Goal: Task Accomplishment & Management: Complete application form

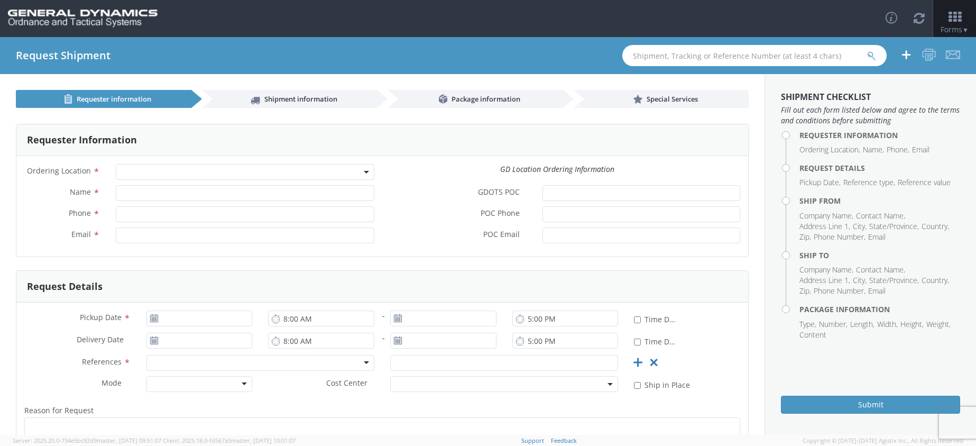
click at [364, 173] on b at bounding box center [366, 172] width 5 height 3
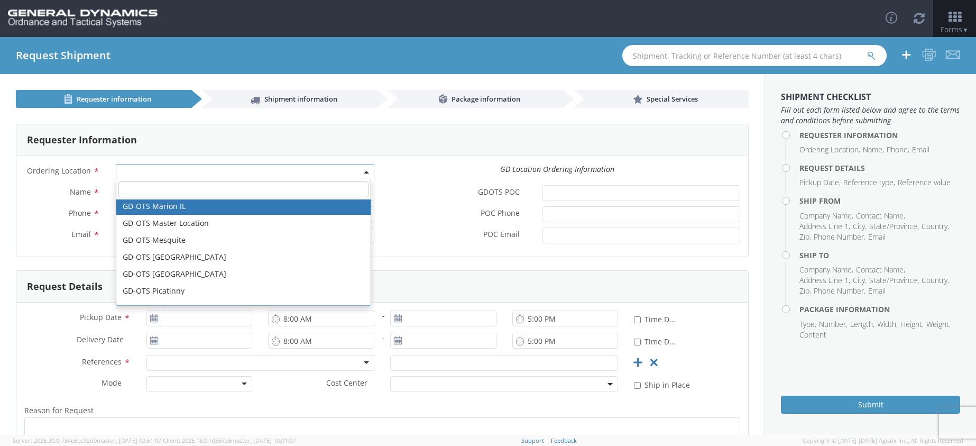
scroll to position [211, 0]
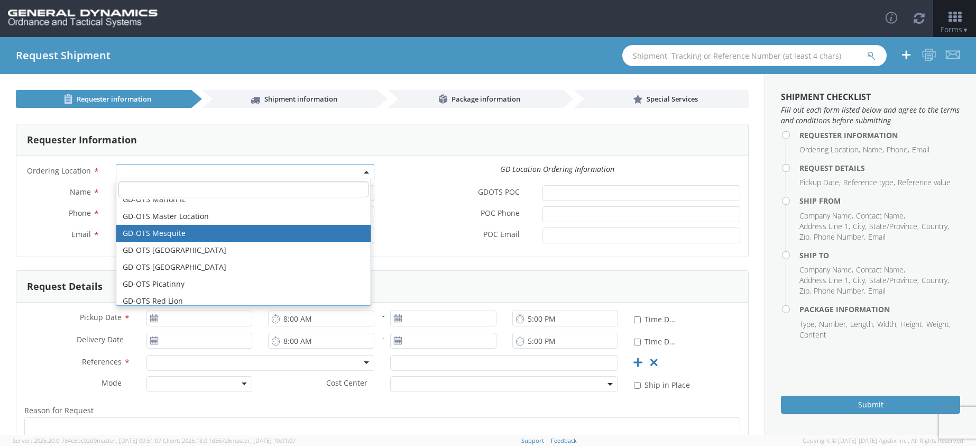
select select "64231"
type input "[EMAIL_ADDRESS][DOMAIN_NAME]"
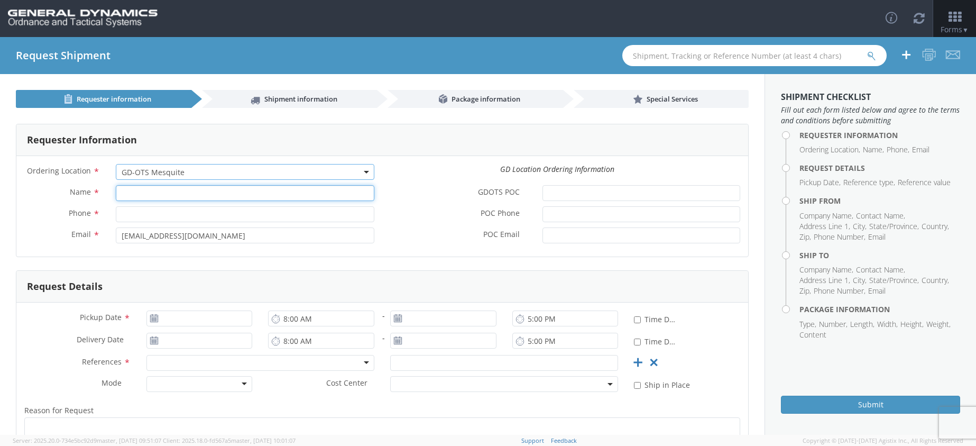
click at [238, 194] on input "Name *" at bounding box center [245, 193] width 258 height 16
click at [140, 215] on input "Phone *" at bounding box center [245, 214] width 258 height 16
click at [170, 192] on input "[PERSON_NAME]" at bounding box center [245, 193] width 258 height 16
type input "K"
type input "[PERSON_NAME]"
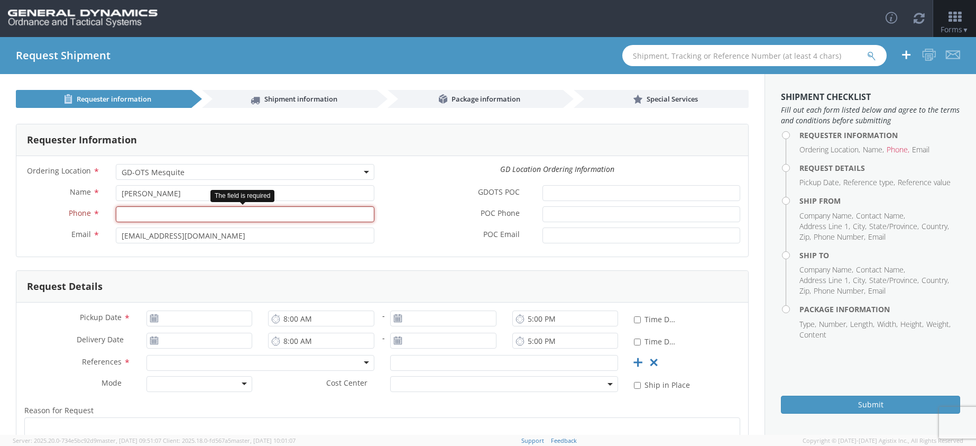
click at [177, 214] on input "Phone *" at bounding box center [245, 214] width 258 height 16
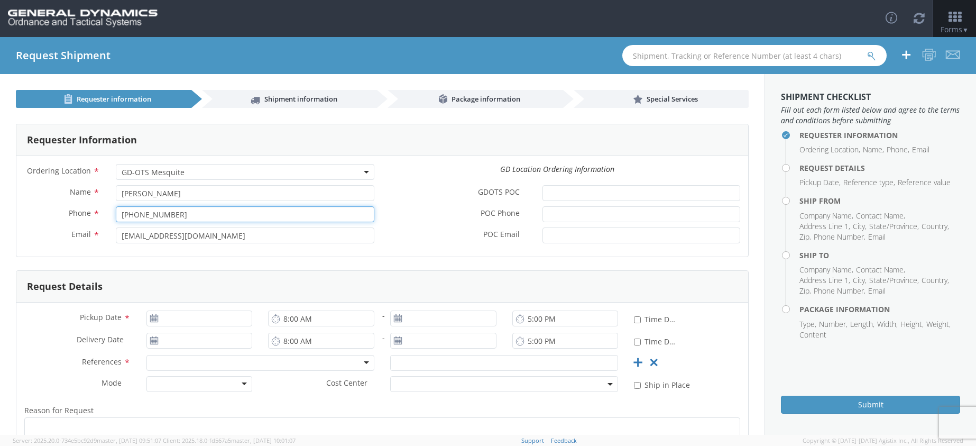
type input "[PHONE_NUMBER]"
click at [569, 197] on input "GDOTS POC *" at bounding box center [641, 193] width 198 height 16
click at [216, 193] on input "[PERSON_NAME]" at bounding box center [245, 193] width 258 height 16
type input "K"
type input "[PERSON_NAME]"
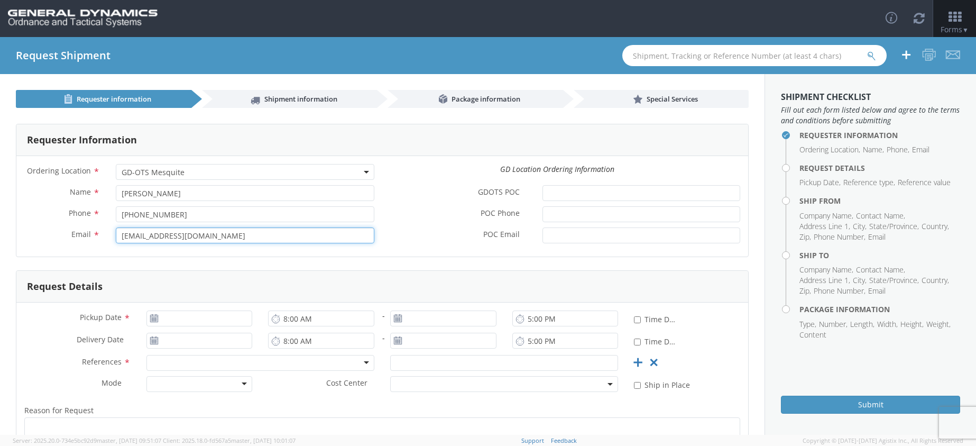
type input "[EMAIL_ADDRESS][DOMAIN_NAME]"
click at [197, 214] on input "[PHONE_NUMBER]" at bounding box center [245, 214] width 258 height 16
type input "4"
type input "[PHONE_NUMBER]"
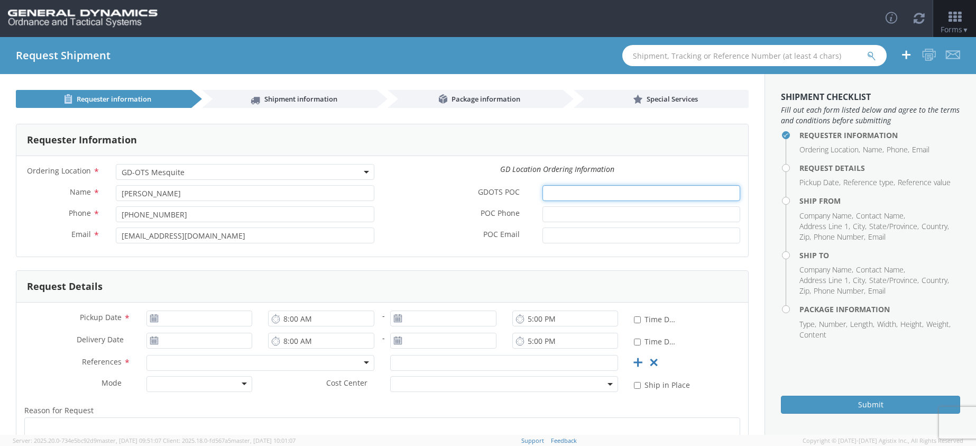
click at [550, 192] on input "GDOTS POC *" at bounding box center [641, 193] width 198 height 16
type input "[PERSON_NAME]"
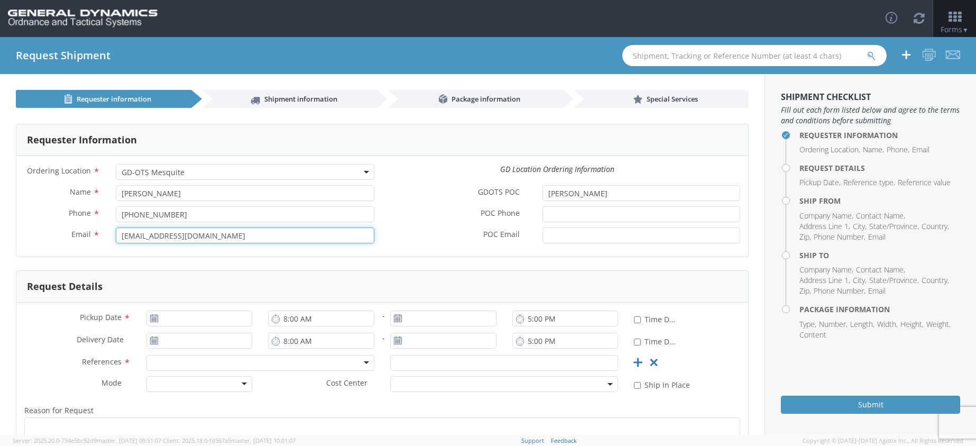
click at [253, 238] on input "[EMAIL_ADDRESS][DOMAIN_NAME]" at bounding box center [245, 235] width 258 height 16
type input "[EMAIL_ADDRESS][DOMAIN_NAME]"
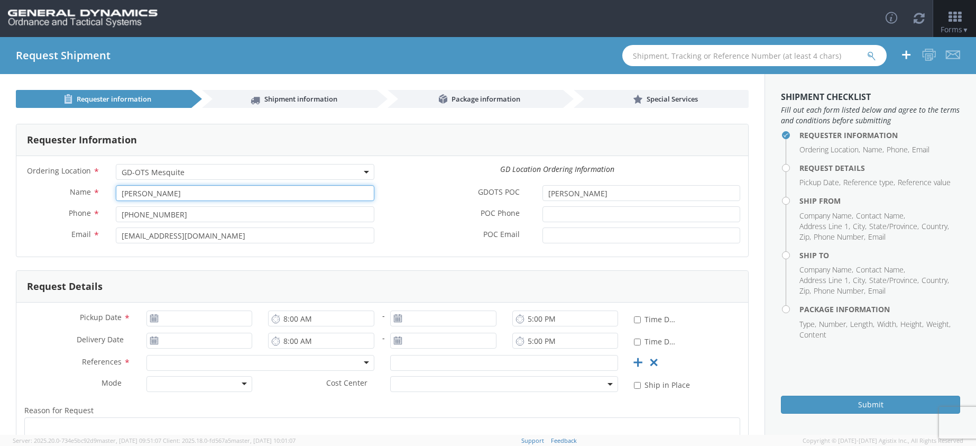
type input "[PERSON_NAME]"
click at [557, 213] on input "POC Phone *" at bounding box center [641, 214] width 198 height 16
type input "[PHONE_NUMBER]"
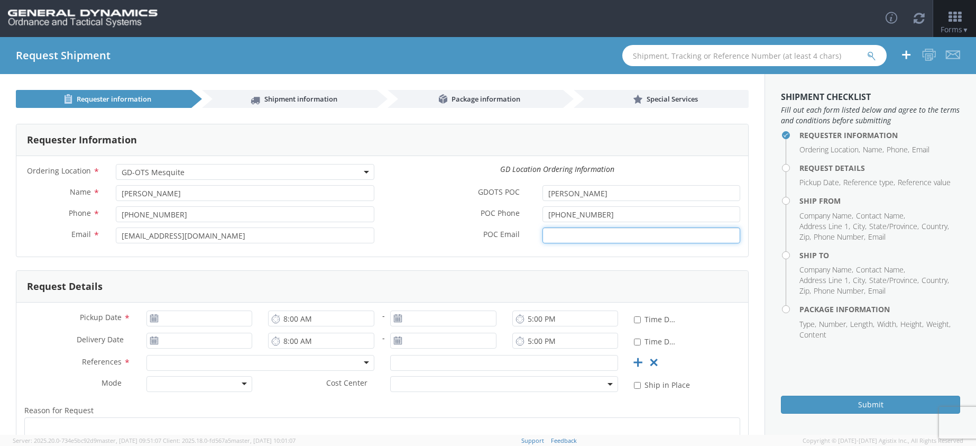
click at [548, 237] on input "POC Email *" at bounding box center [641, 235] width 198 height 16
type input "[EMAIL_ADDRESS][PERSON_NAME][DOMAIN_NAME]"
click at [443, 265] on form "Requester Information Ordering Location * GD-OTS Anniston (Commerce) GD-OTS [GE…" at bounding box center [382, 332] width 732 height 416
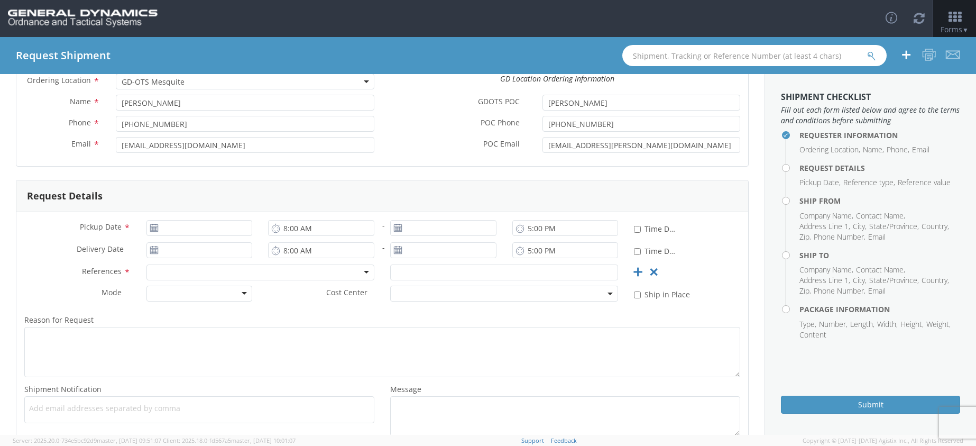
scroll to position [106, 0]
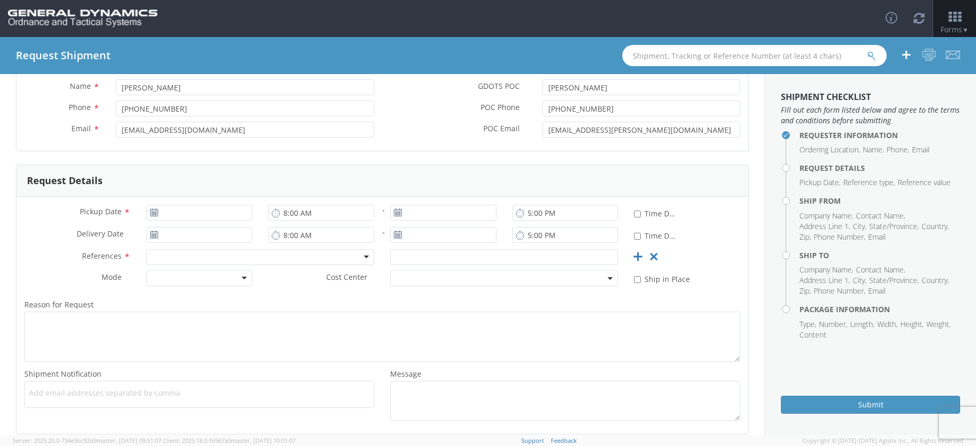
click at [151, 212] on icon at bounding box center [154, 212] width 9 height 8
click at [152, 214] on use at bounding box center [153, 211] width 7 height 7
type input "[DATE]"
click at [173, 210] on input "[DATE]" at bounding box center [199, 213] width 106 height 16
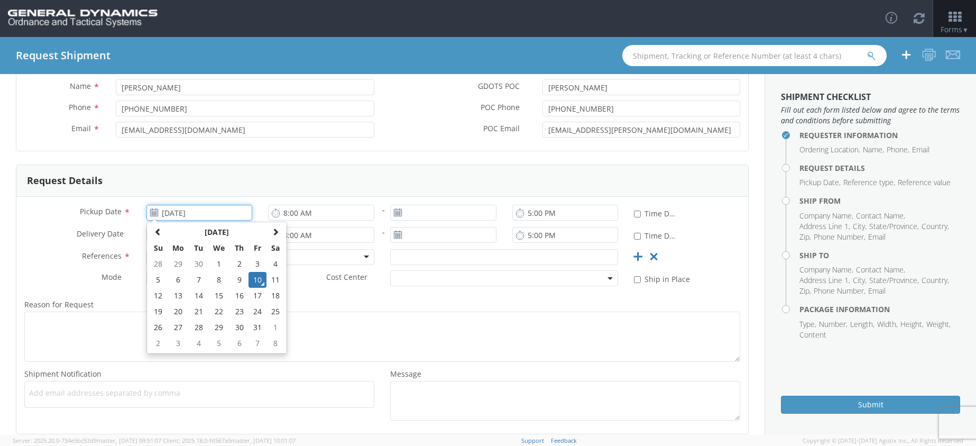
click at [256, 276] on td "10" at bounding box center [257, 280] width 18 height 16
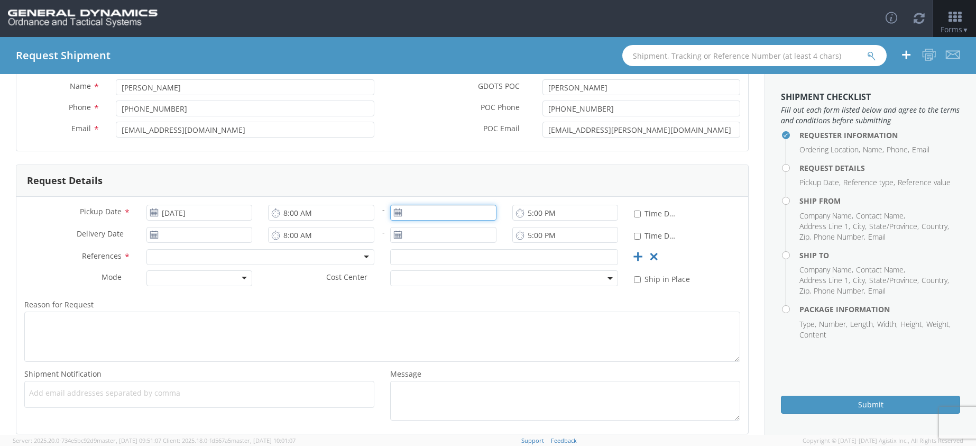
type input "[DATE]"
click at [460, 214] on input "[DATE]" at bounding box center [443, 213] width 106 height 16
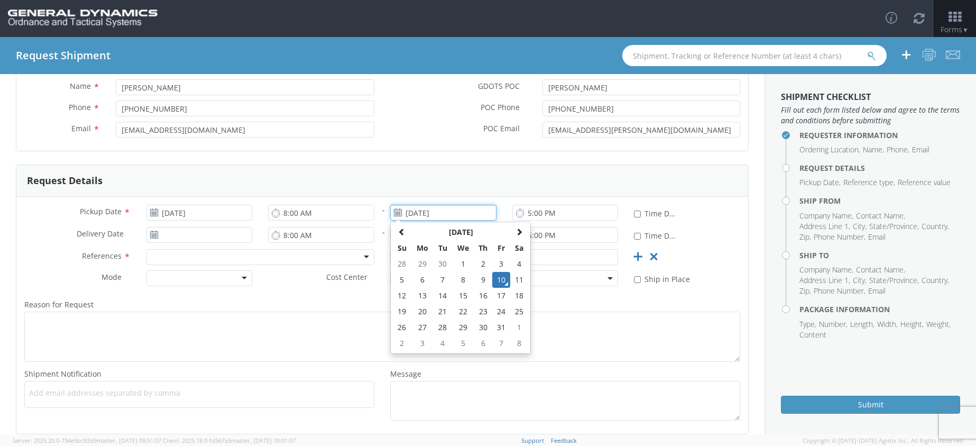
drag, startPoint x: 494, startPoint y: 280, endPoint x: 490, endPoint y: 271, distance: 9.7
click at [495, 279] on td "10" at bounding box center [501, 280] width 18 height 16
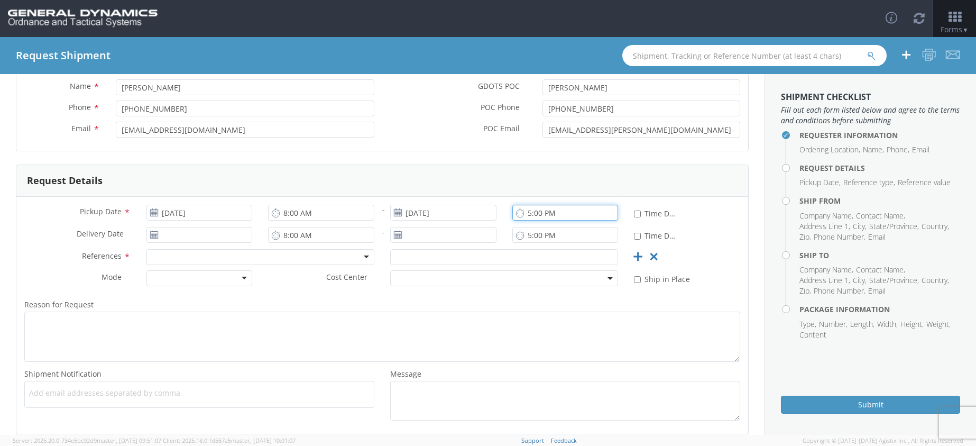
click at [531, 214] on input "5:00 PM" at bounding box center [565, 213] width 106 height 16
click at [532, 212] on input "3:00 PM" at bounding box center [565, 213] width 106 height 16
type input "3:00 PM"
click at [491, 179] on div "Request Details" at bounding box center [381, 181] width 731 height 32
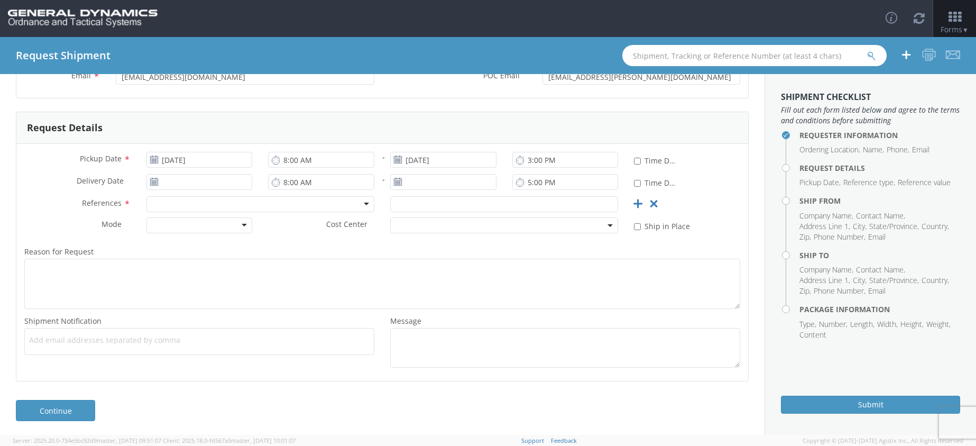
scroll to position [161, 0]
click at [362, 201] on div at bounding box center [260, 202] width 228 height 16
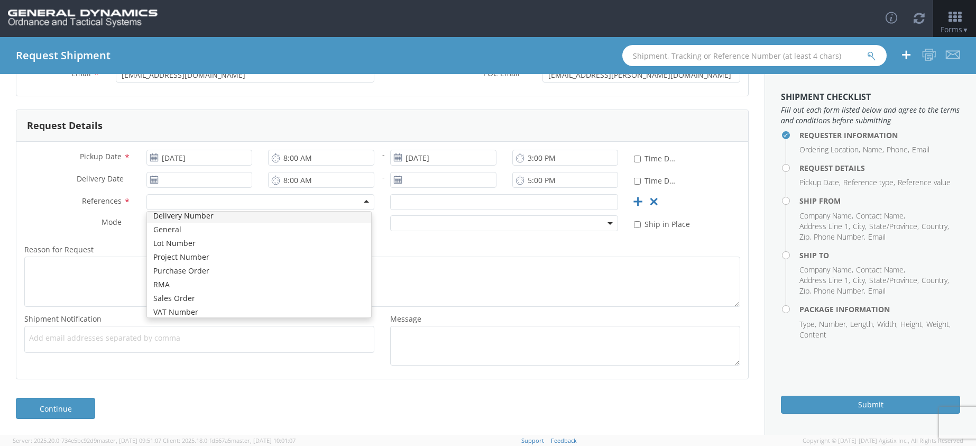
scroll to position [51, 0]
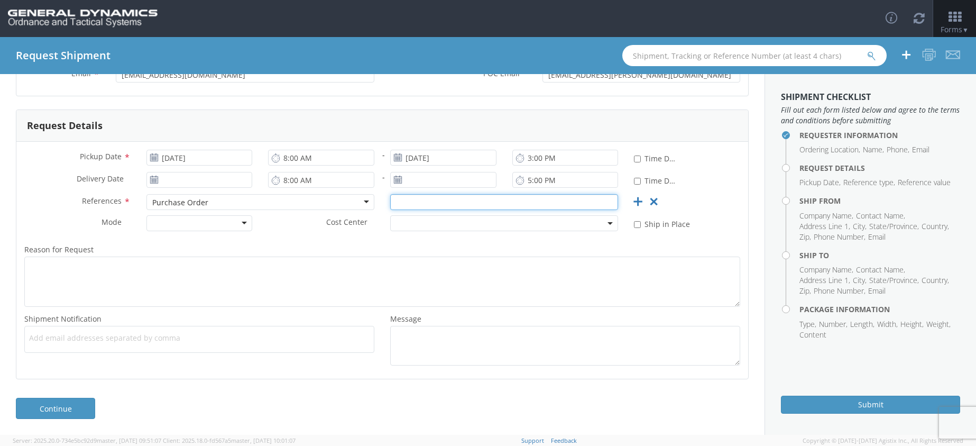
click at [443, 202] on input "text" at bounding box center [504, 202] width 228 height 16
type input "114343"
click at [401, 245] on label "Reason for Request *" at bounding box center [381, 250] width 731 height 14
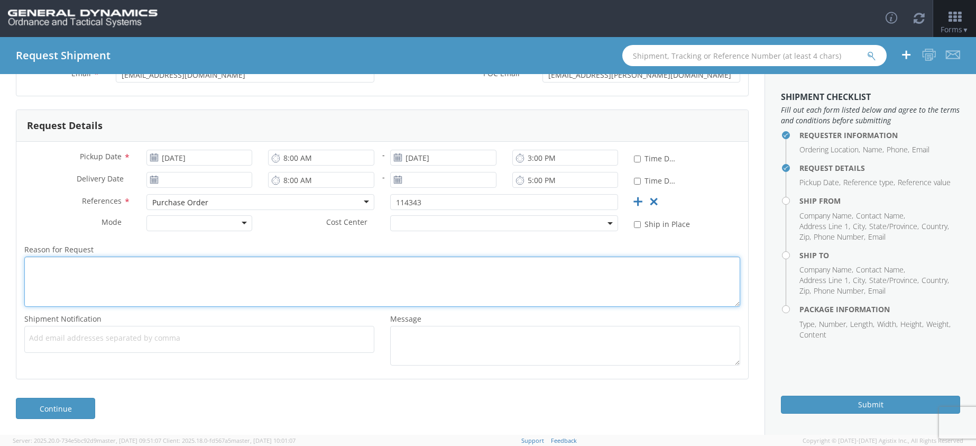
click at [401, 256] on textarea "Reason for Request *" at bounding box center [382, 281] width 716 height 50
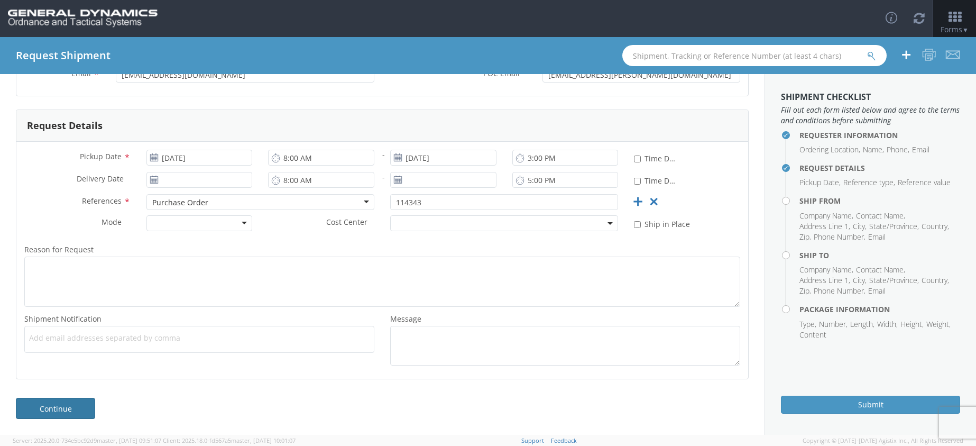
click at [58, 408] on link "Continue" at bounding box center [55, 407] width 79 height 21
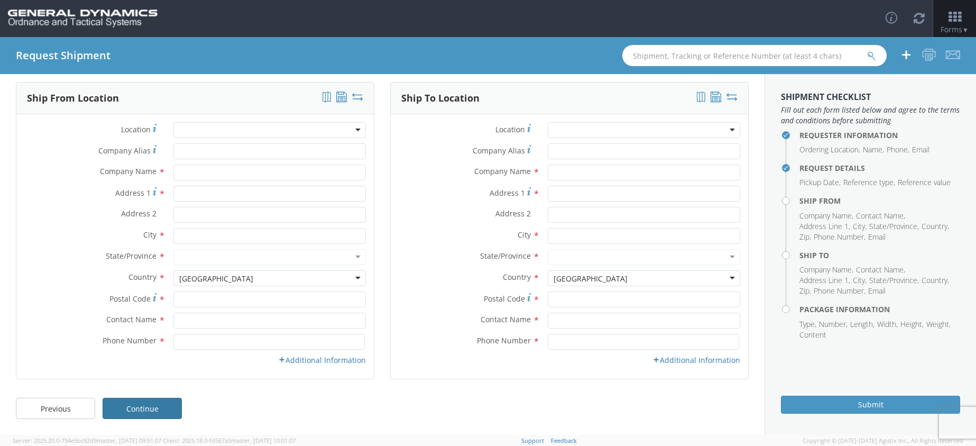
scroll to position [42, 0]
click at [354, 131] on div at bounding box center [269, 130] width 192 height 16
click at [234, 129] on div at bounding box center [269, 130] width 192 height 16
click at [208, 92] on div "Ship From Location" at bounding box center [194, 98] width 357 height 32
click at [723, 131] on div at bounding box center [644, 130] width 192 height 16
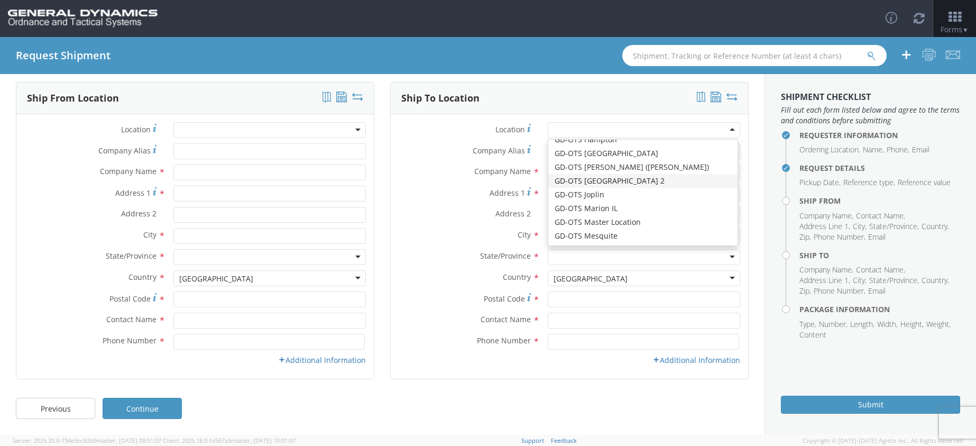
scroll to position [159, 0]
type input "General Dynamics - OTS"
type input "19850 IH 635"
type input "Mesquite"
type input "75149"
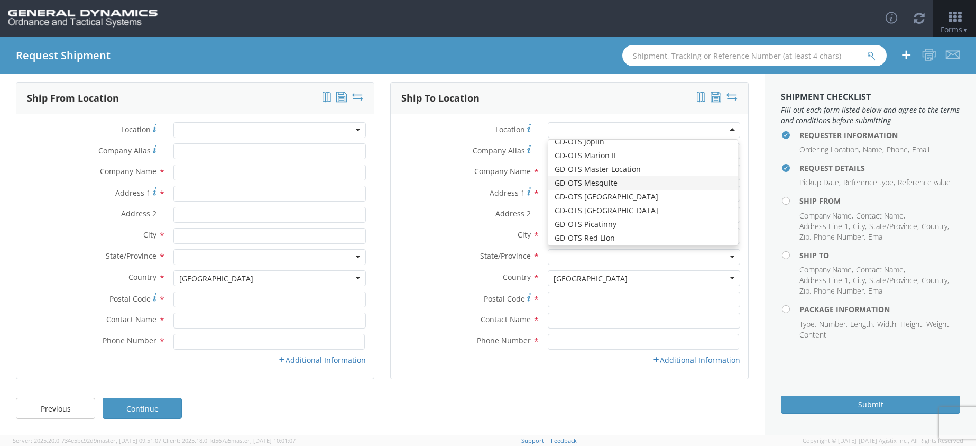
type input "[PHONE_NUMBER]"
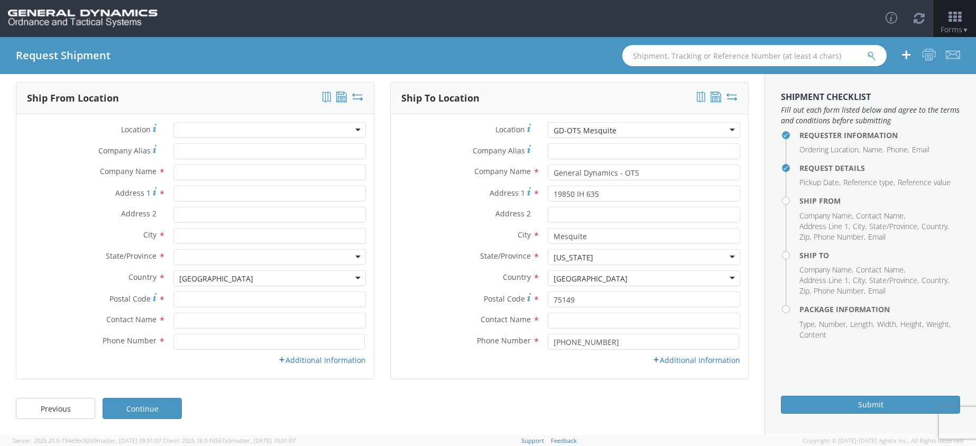
click at [204, 129] on div at bounding box center [269, 130] width 192 height 16
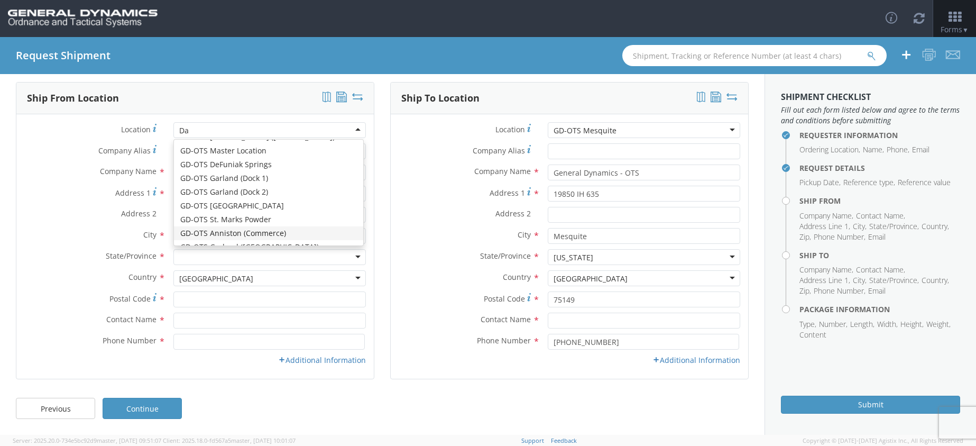
scroll to position [0, 0]
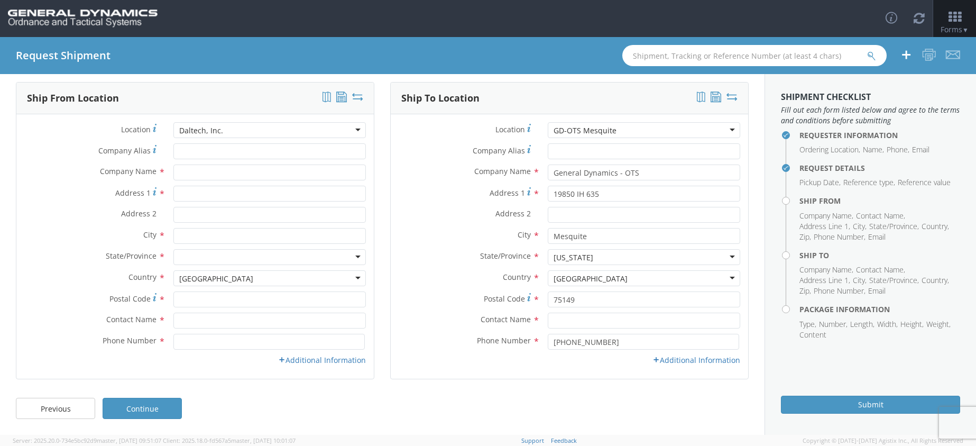
type input "Daltech, Inc."
click at [192, 155] on input "Company Alias *" at bounding box center [269, 151] width 192 height 16
type input "Daltech, Inc."
type input "[STREET_ADDRESS]"
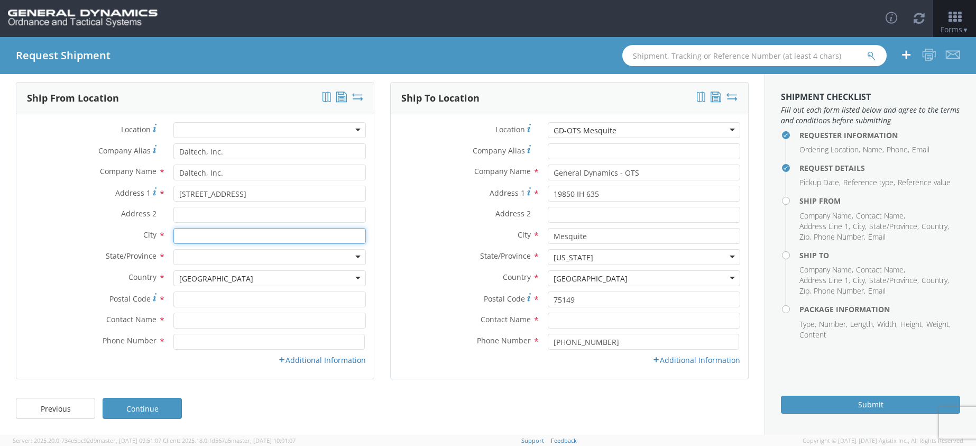
type input "[GEOGRAPHIC_DATA]"
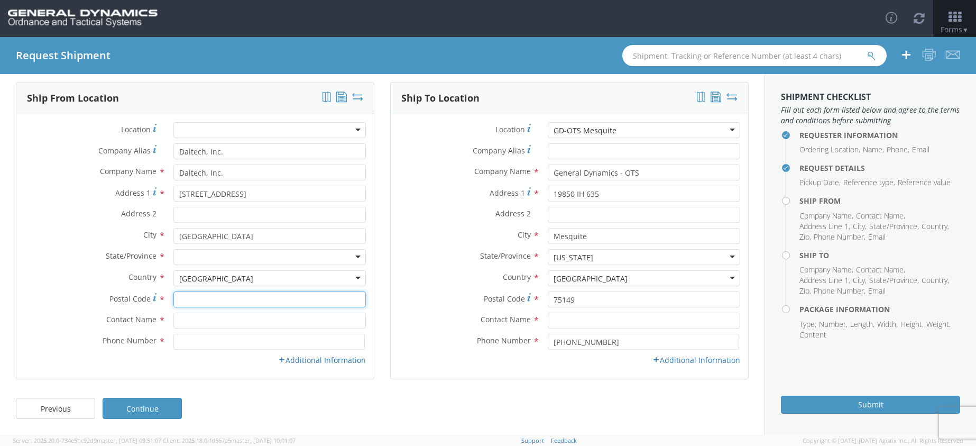
type input "18706"
type input "[PERSON_NAME]"
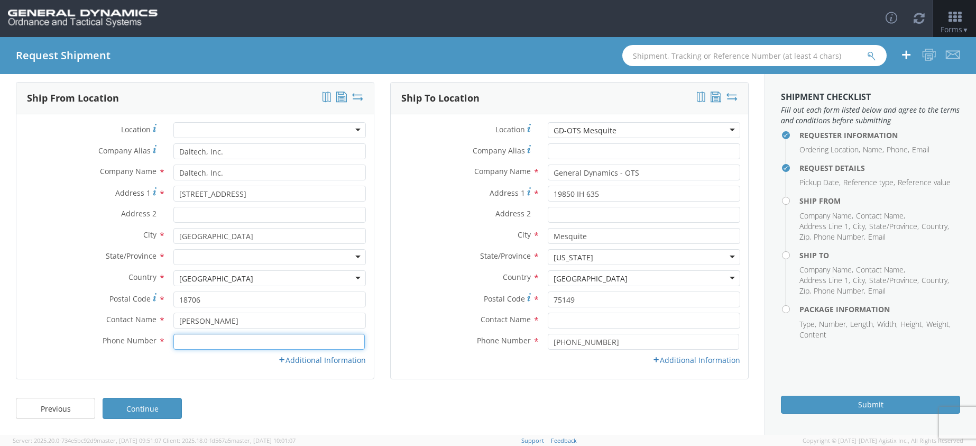
type input "5708239911"
click at [354, 257] on div at bounding box center [269, 257] width 192 height 16
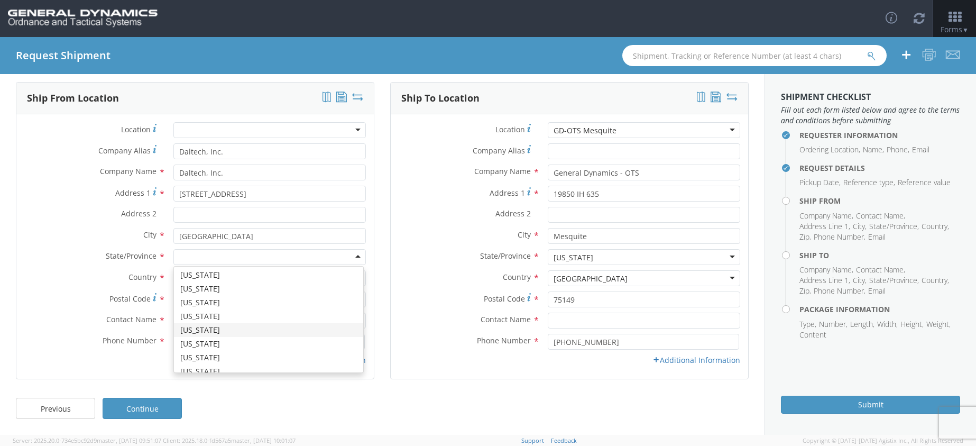
scroll to position [528, 0]
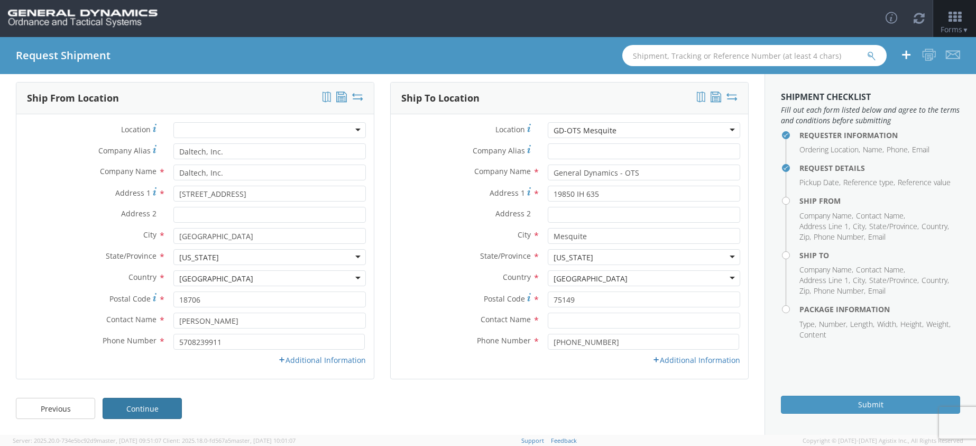
click at [156, 409] on link "Continue" at bounding box center [142, 407] width 79 height 21
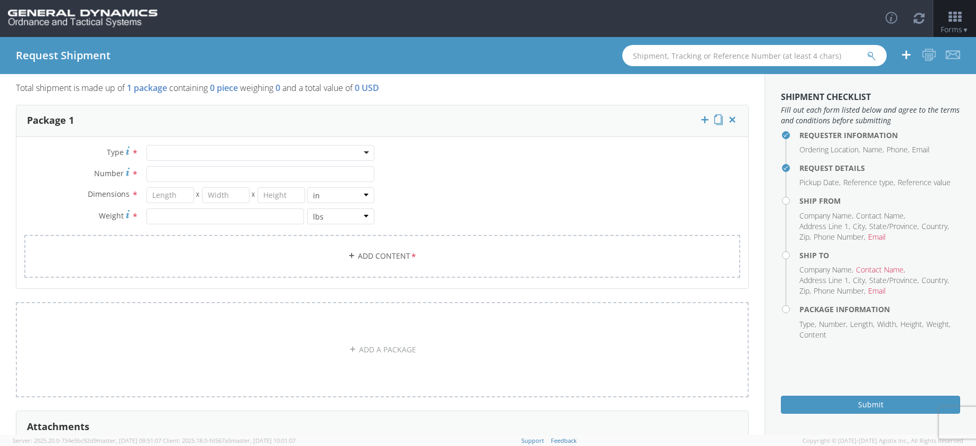
click at [363, 153] on div at bounding box center [260, 153] width 228 height 16
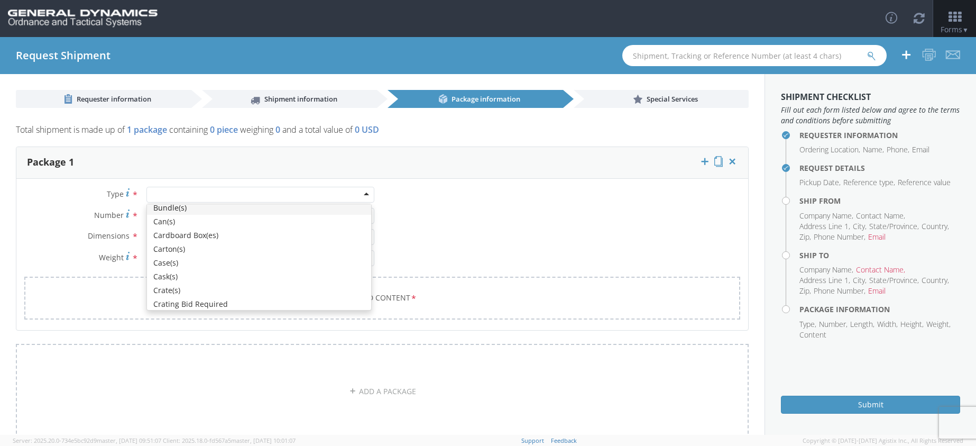
scroll to position [106, 0]
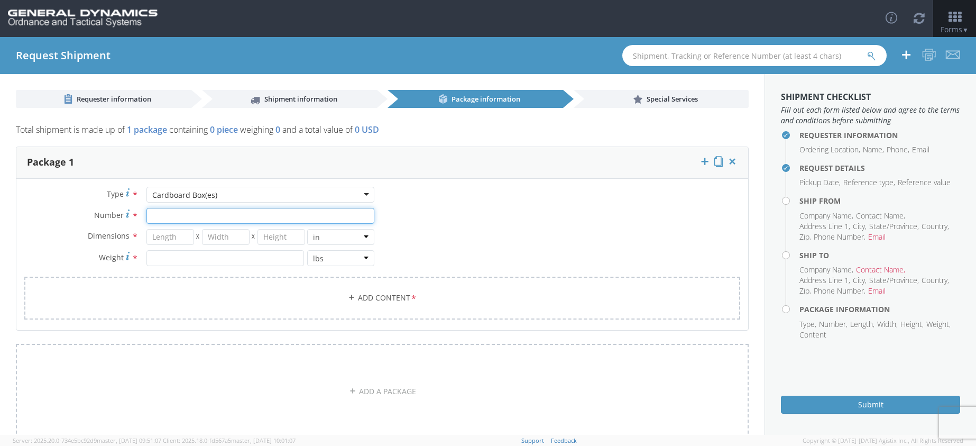
click at [177, 214] on input "Number *" at bounding box center [260, 216] width 228 height 16
type input "1"
click at [45, 203] on div "Type * Cardboard Box(es) Cardboard Box(es) Bale(s) Basket(s) Bolt(s) Bottle(s) …" at bounding box center [199, 232] width 366 height 90
click at [169, 238] on input "number" at bounding box center [170, 237] width 48 height 16
type input "15"
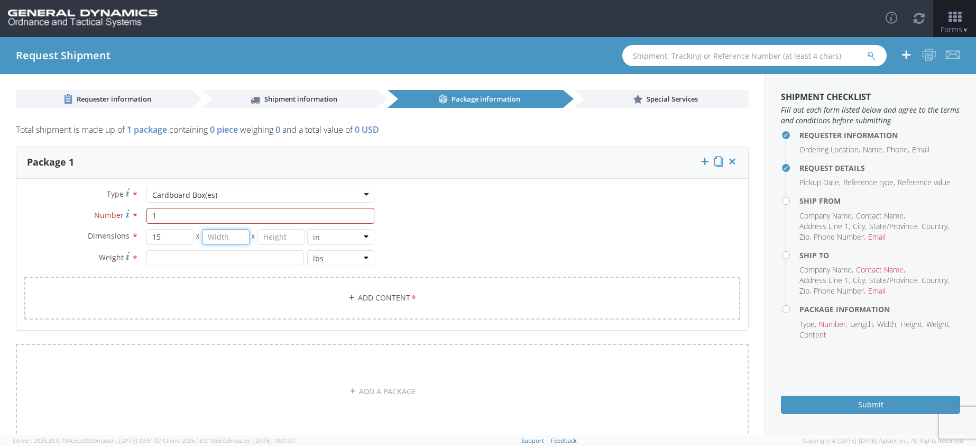
click at [219, 237] on input "number" at bounding box center [226, 237] width 48 height 16
type input "15"
click at [283, 239] on input "number" at bounding box center [281, 237] width 48 height 16
type input "6"
click at [187, 259] on input "number" at bounding box center [224, 258] width 157 height 16
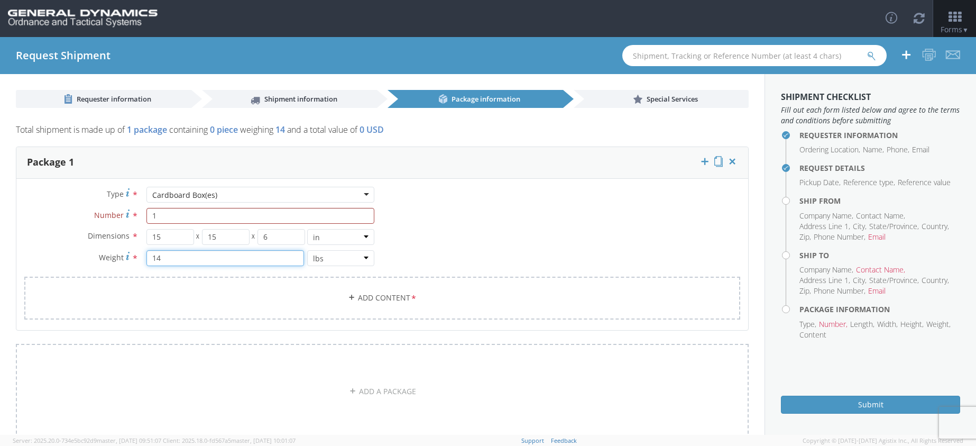
type input "14"
click at [467, 243] on div "Type * Cardboard Box(es) Cardboard Box(es) Bale(s) Basket(s) Bolt(s) Bottle(s) …" at bounding box center [381, 260] width 731 height 146
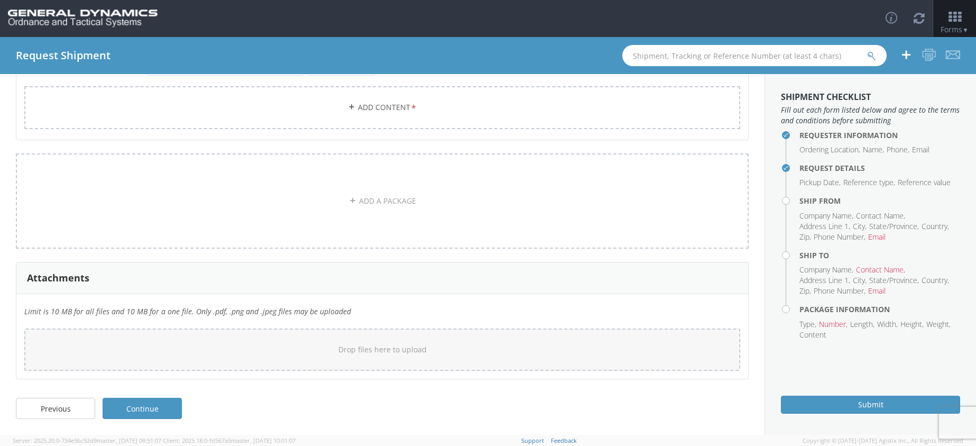
scroll to position [0, 0]
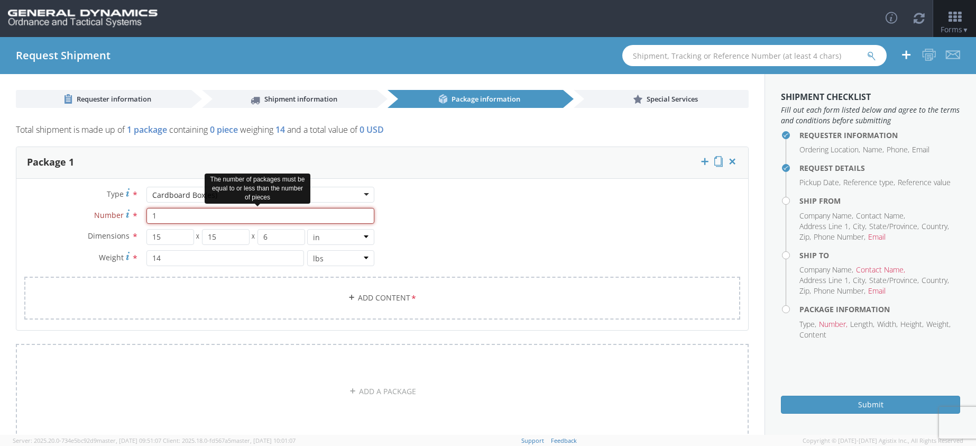
click at [248, 216] on input "1" at bounding box center [260, 216] width 228 height 16
click at [250, 216] on input "1" at bounding box center [260, 216] width 228 height 16
click at [481, 242] on div "Type * Cardboard Box(es) Cardboard Box(es) Bale(s) Basket(s) Bolt(s) Bottle(s) …" at bounding box center [381, 260] width 731 height 146
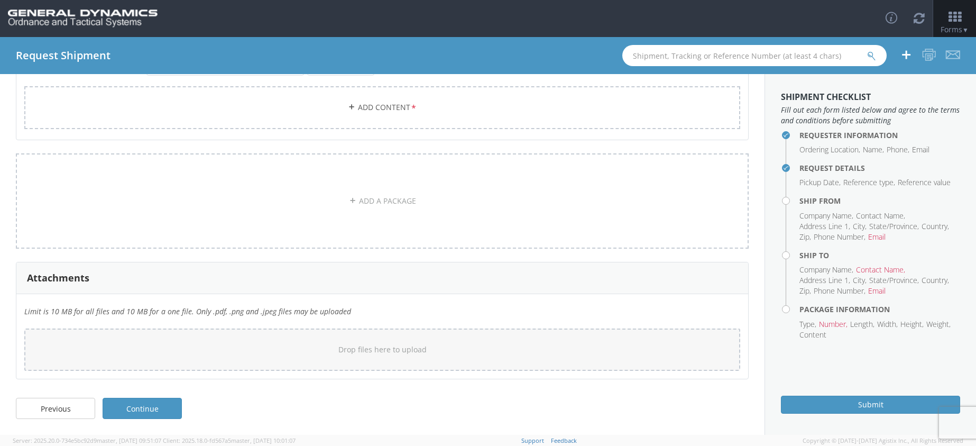
scroll to position [85, 0]
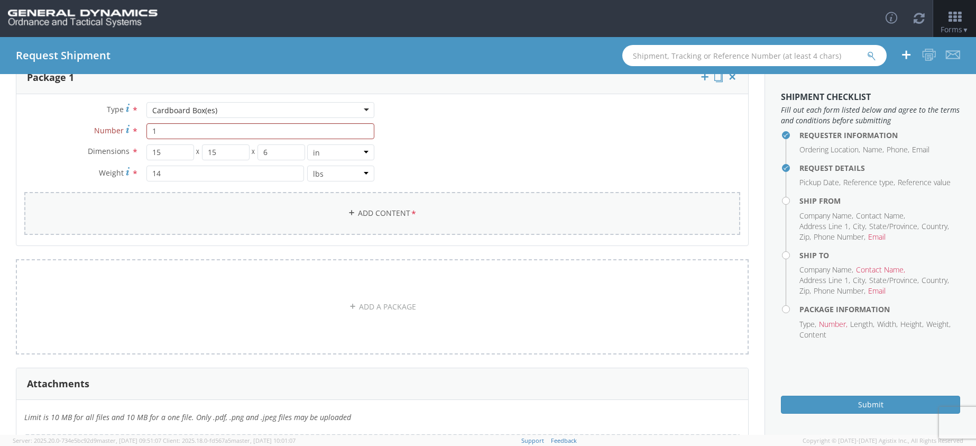
click at [381, 209] on link "Add Content *" at bounding box center [382, 213] width 716 height 43
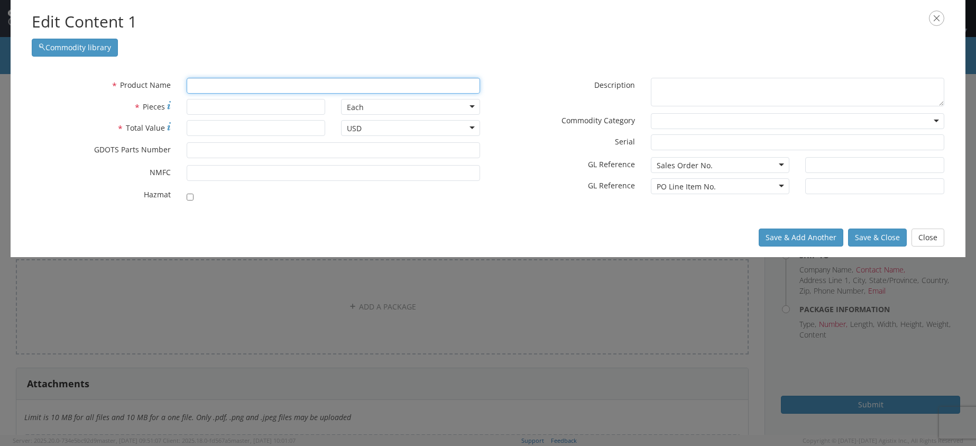
click at [273, 84] on input "text" at bounding box center [333, 86] width 293 height 16
type input "Dial"
type input "Dial TEST INDICATOR"
click at [218, 103] on div "unable to find any results that match the current query" at bounding box center [333, 106] width 292 height 16
click at [259, 107] on div "unable to find any results that match the current query" at bounding box center [333, 106] width 292 height 16
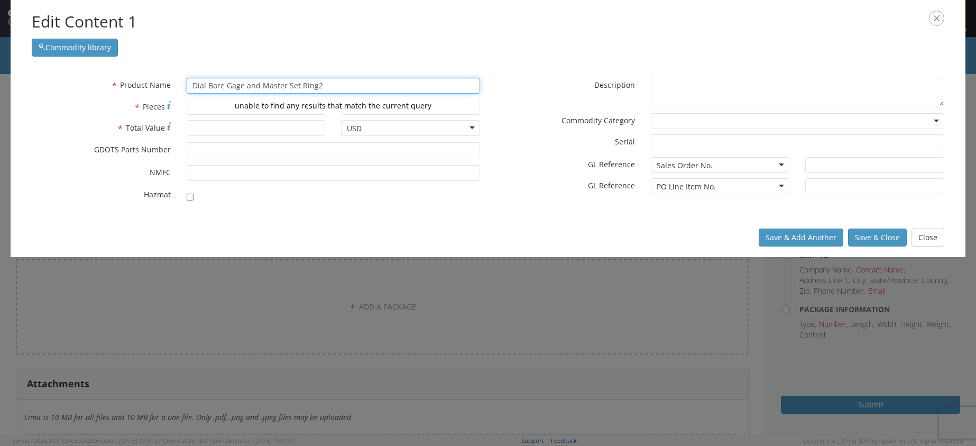
type input "Dial Bore Gage and Master Set Ring2"
click at [92, 109] on label "* Pieces" at bounding box center [101, 106] width 155 height 15
click at [187, 109] on input "* Pieces" at bounding box center [256, 107] width 139 height 16
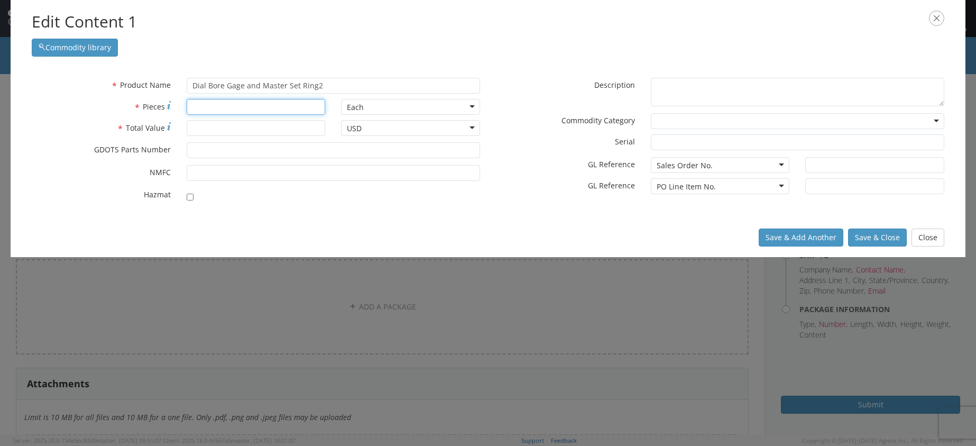
type input "2"
type input "1"
click at [321, 87] on input "Dial Bore Gage and Master Set Ring2" at bounding box center [333, 86] width 293 height 16
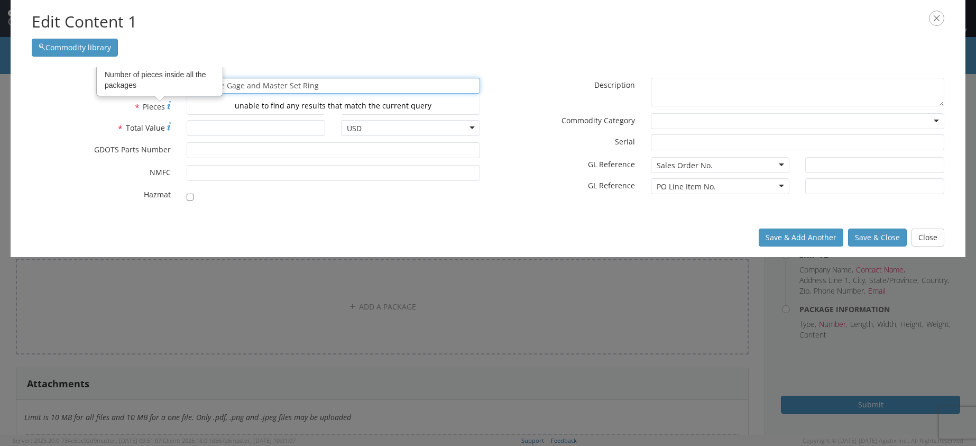
type input "Dial Bore Gage and Master Set Ring"
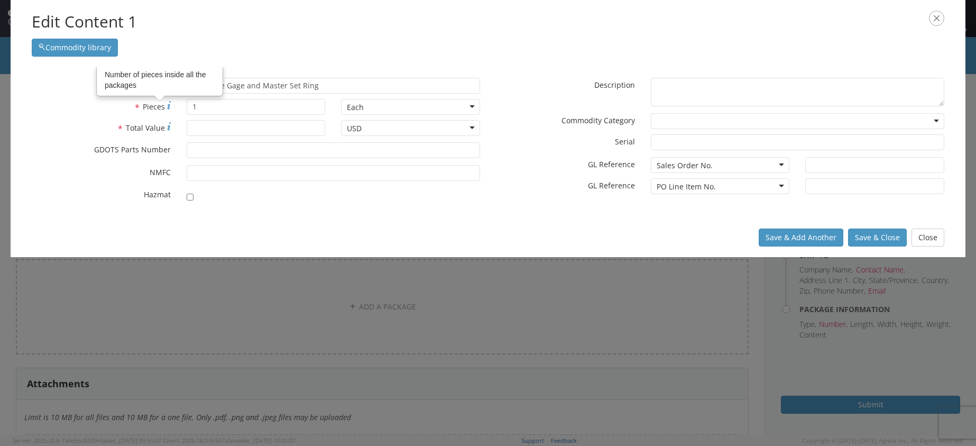
click at [68, 103] on label "* Pieces Number of pieces inside all the packages" at bounding box center [101, 106] width 155 height 15
click at [187, 103] on input "1" at bounding box center [256, 107] width 139 height 16
click at [76, 181] on div "* NMFC" at bounding box center [256, 175] width 464 height 21
click at [215, 128] on input "* Total Value" at bounding box center [256, 128] width 139 height 16
type input "2695"
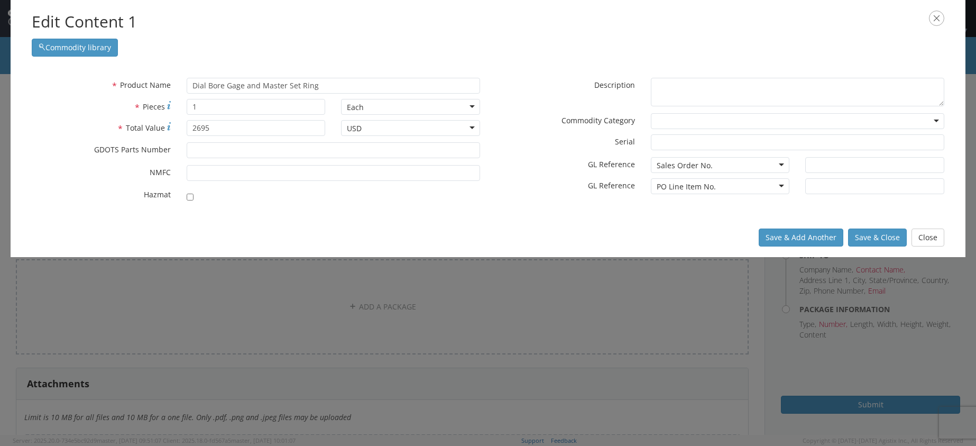
click at [539, 184] on label "* GL Reference" at bounding box center [565, 184] width 155 height 13
click at [702, 86] on textarea "* Description" at bounding box center [797, 92] width 293 height 29
click at [559, 54] on div "Commodity library" at bounding box center [488, 44] width 912 height 23
click at [869, 236] on button "Save & Close" at bounding box center [877, 237] width 59 height 18
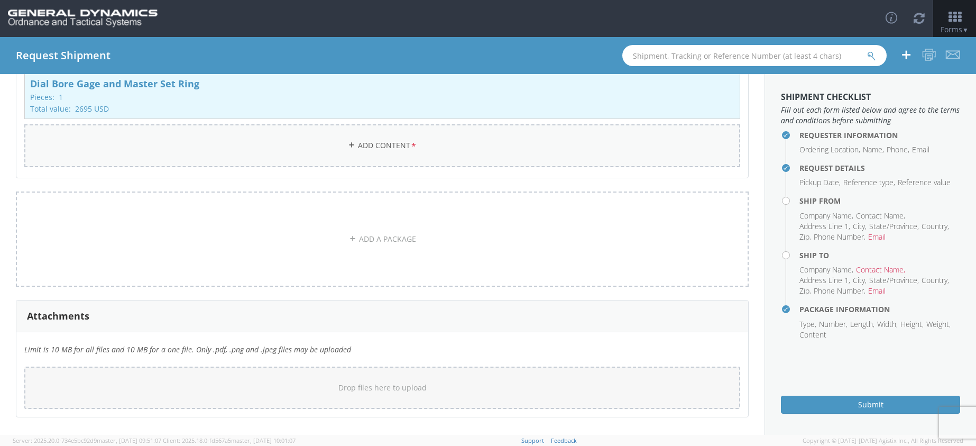
scroll to position [253, 0]
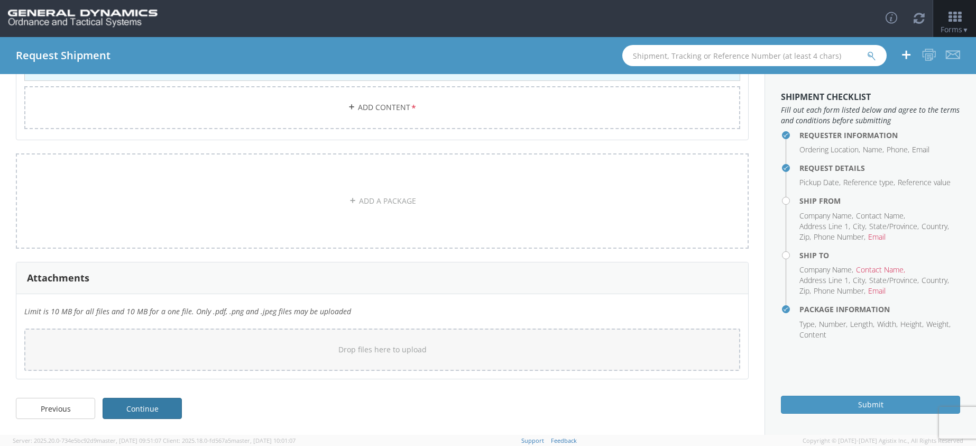
click at [158, 405] on link "Continue" at bounding box center [142, 407] width 79 height 21
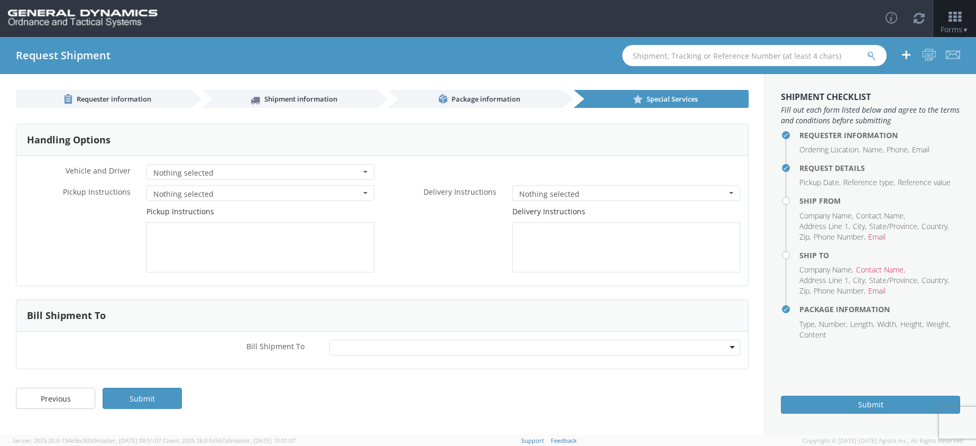
scroll to position [0, 0]
click at [875, 238] on li "Email" at bounding box center [876, 236] width 17 height 11
click at [120, 97] on span "Requester information" at bounding box center [114, 99] width 75 height 10
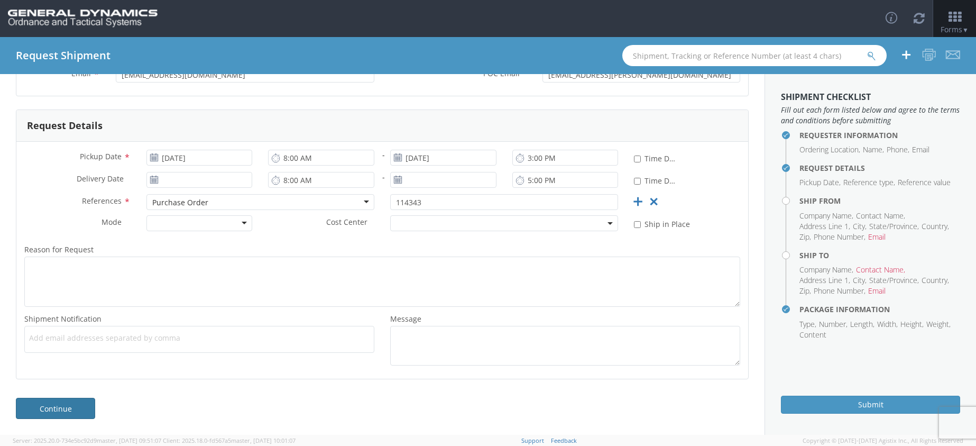
click at [60, 408] on link "Continue" at bounding box center [55, 407] width 79 height 21
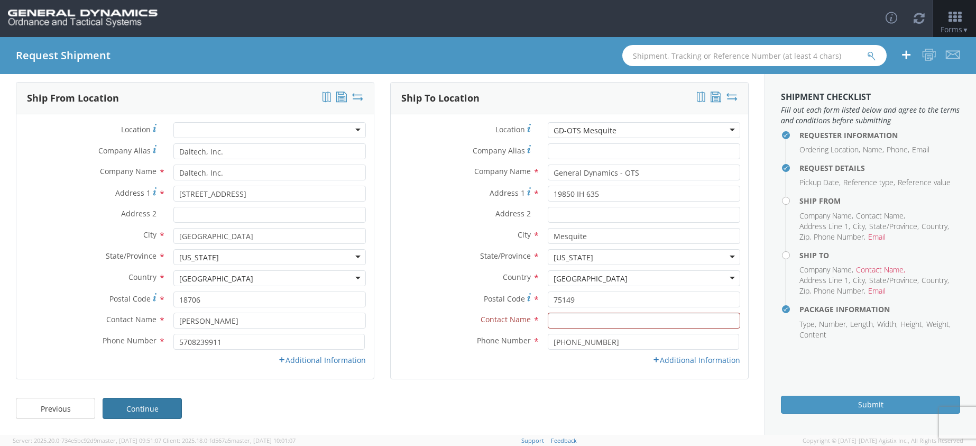
scroll to position [42, 0]
click at [554, 323] on input "text" at bounding box center [644, 320] width 192 height 16
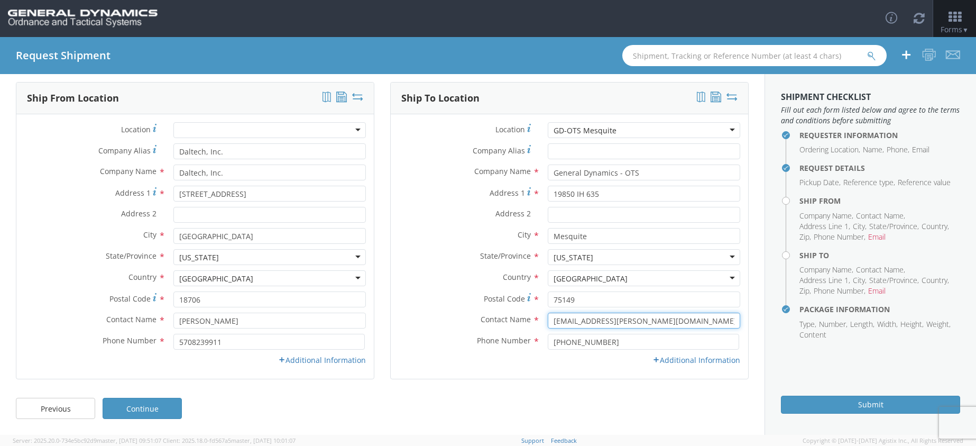
type input "[EMAIL_ADDRESS][PERSON_NAME][DOMAIN_NAME]"
click at [452, 392] on div "Ship To Location Location * GD-OTS Mesquite GD-OTS Mesquite GD-OTS Anniston (Co…" at bounding box center [569, 237] width 358 height 310
click at [615, 342] on input "[PHONE_NUMBER]" at bounding box center [643, 341] width 191 height 16
click at [582, 391] on div "Ship To Location Location * GD-OTS Mesquite GD-OTS Mesquite GD-OTS Anniston (Co…" at bounding box center [569, 237] width 358 height 310
click at [562, 342] on input "(4693676554" at bounding box center [643, 341] width 191 height 16
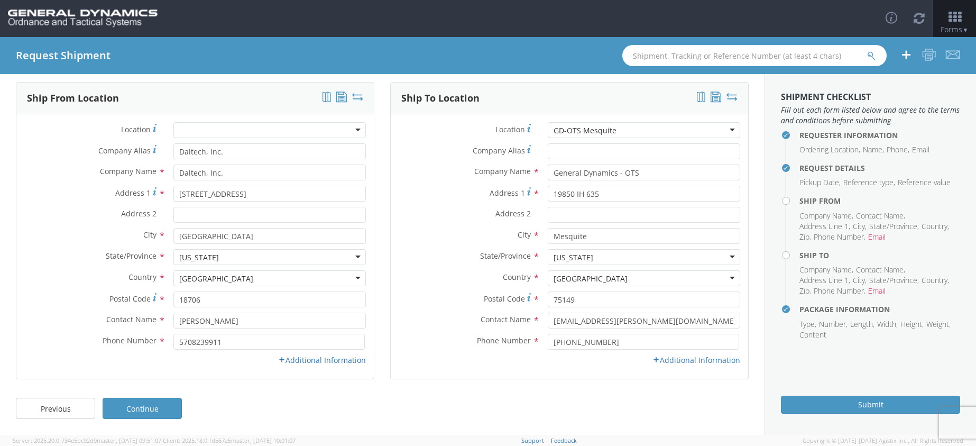
click at [553, 394] on div "Previous Continue" at bounding box center [382, 413] width 764 height 42
click at [565, 342] on input "[PHONE_NUMBER]" at bounding box center [643, 341] width 191 height 16
type input "4693676554"
click at [564, 417] on div "Previous Continue" at bounding box center [382, 413] width 764 height 42
click at [337, 363] on link "Additional Information" at bounding box center [322, 360] width 88 height 10
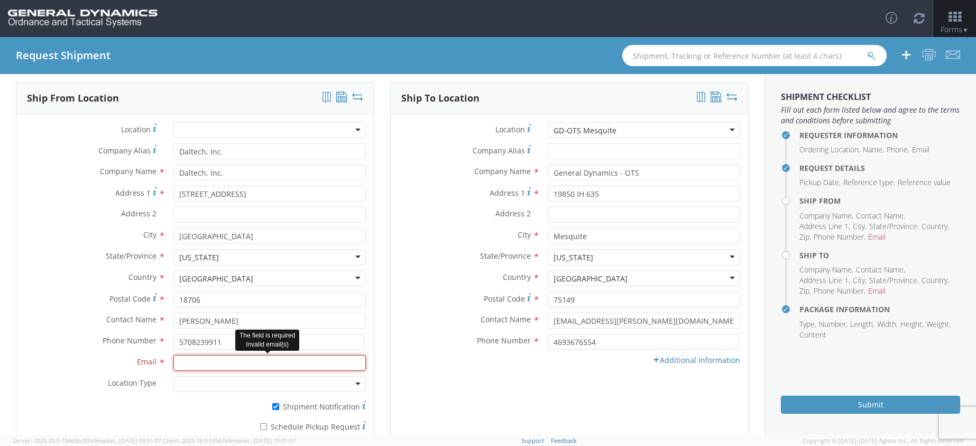
click at [293, 364] on input "Email *" at bounding box center [269, 363] width 192 height 16
type input "[EMAIL_ADDRESS][DOMAIN_NAME]"
click at [652, 360] on icon at bounding box center [655, 359] width 7 height 7
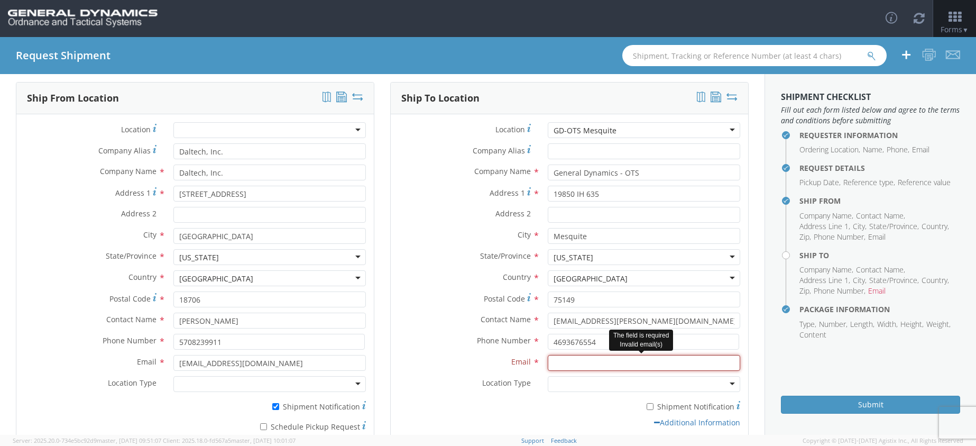
click at [602, 365] on input "Email *" at bounding box center [644, 363] width 192 height 16
drag, startPoint x: 550, startPoint y: 322, endPoint x: 555, endPoint y: 321, distance: 5.3
click at [555, 321] on input "[EMAIL_ADDRESS][PERSON_NAME][DOMAIN_NAME]" at bounding box center [644, 320] width 192 height 16
drag, startPoint x: 545, startPoint y: 320, endPoint x: 632, endPoint y: 318, distance: 86.2
click at [632, 318] on input "[EMAIL_ADDRESS][PERSON_NAME][DOMAIN_NAME]" at bounding box center [644, 320] width 192 height 16
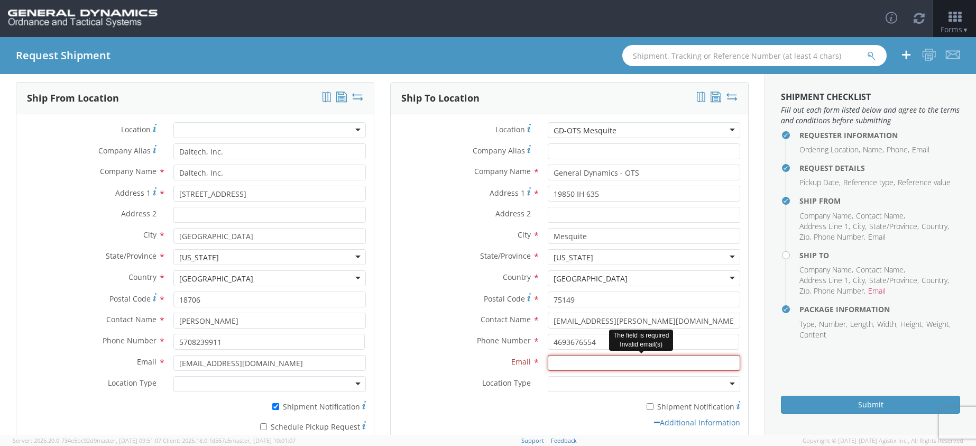
click at [576, 365] on input "Email *" at bounding box center [644, 363] width 192 height 16
paste input "[EMAIL_ADDRESS][PERSON_NAME][DOMAIN_NAME]"
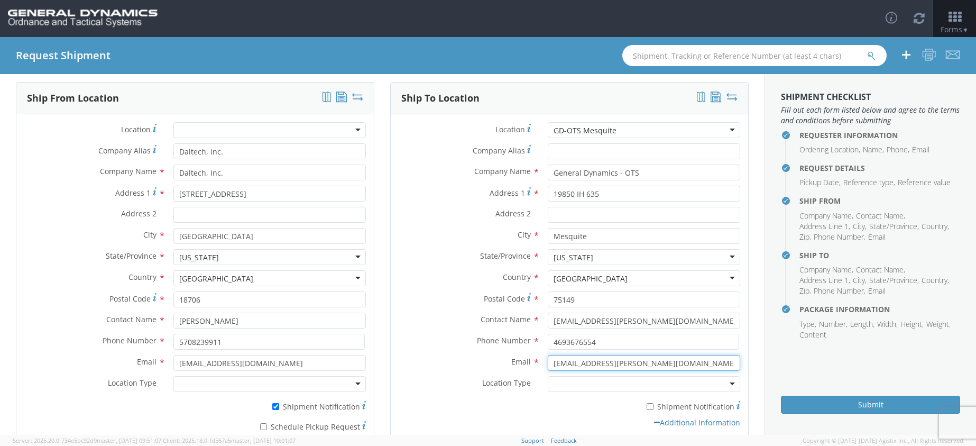
type input "[EMAIL_ADDRESS][PERSON_NAME][DOMAIN_NAME]"
drag, startPoint x: 635, startPoint y: 321, endPoint x: 643, endPoint y: 344, distance: 23.6
click at [635, 321] on input "[EMAIL_ADDRESS][PERSON_NAME][DOMAIN_NAME]" at bounding box center [644, 320] width 192 height 16
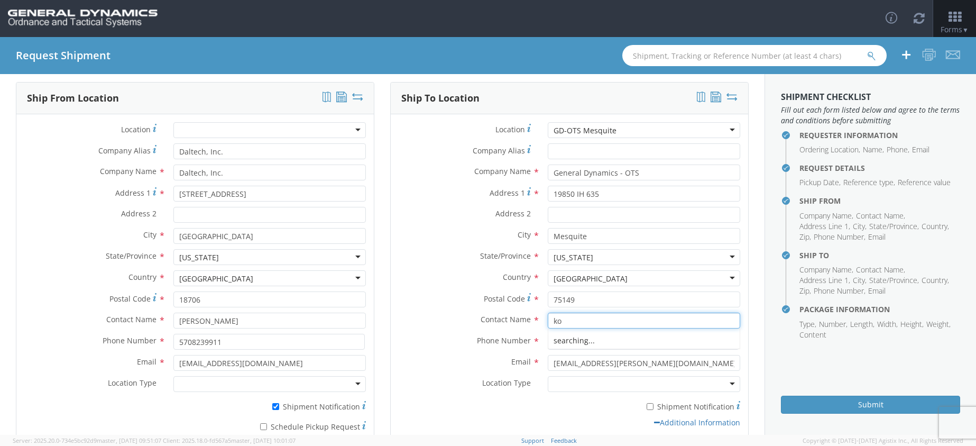
type input "k"
type input "[PERSON_NAME]"
click at [515, 61] on div "Request Shipment" at bounding box center [488, 55] width 976 height 37
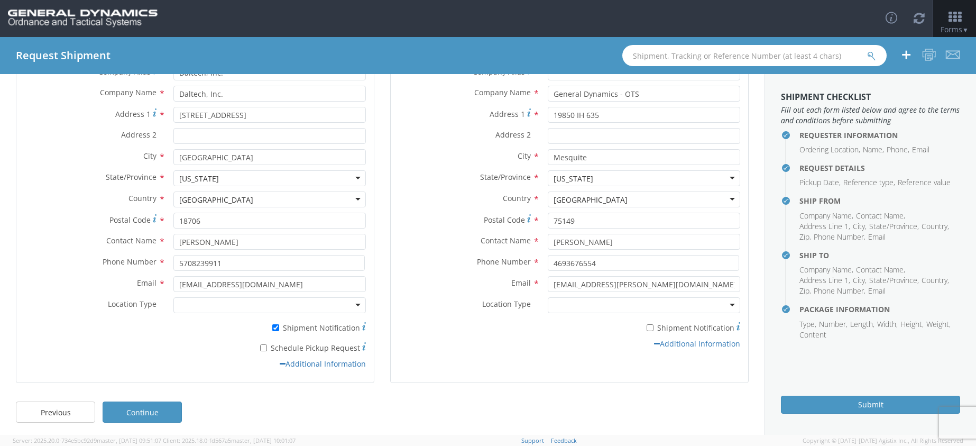
scroll to position [124, 0]
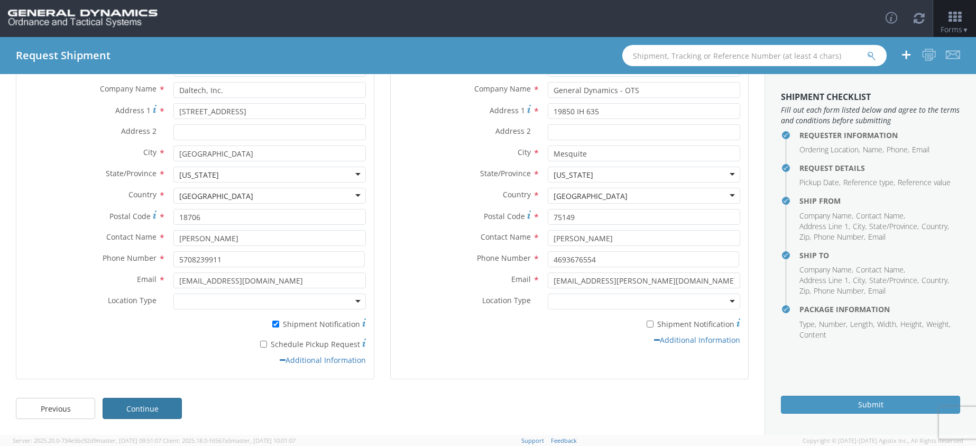
click at [131, 413] on link "Continue" at bounding box center [142, 407] width 79 height 21
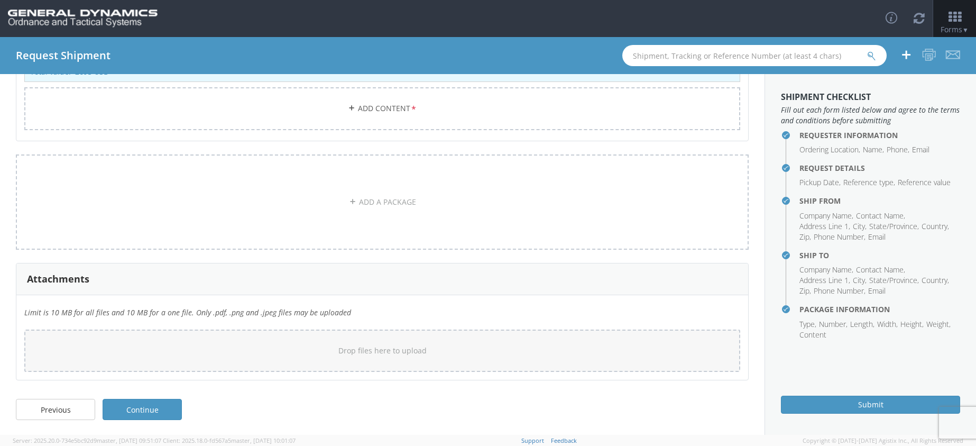
scroll to position [253, 0]
click at [140, 411] on link "Continue" at bounding box center [142, 407] width 79 height 21
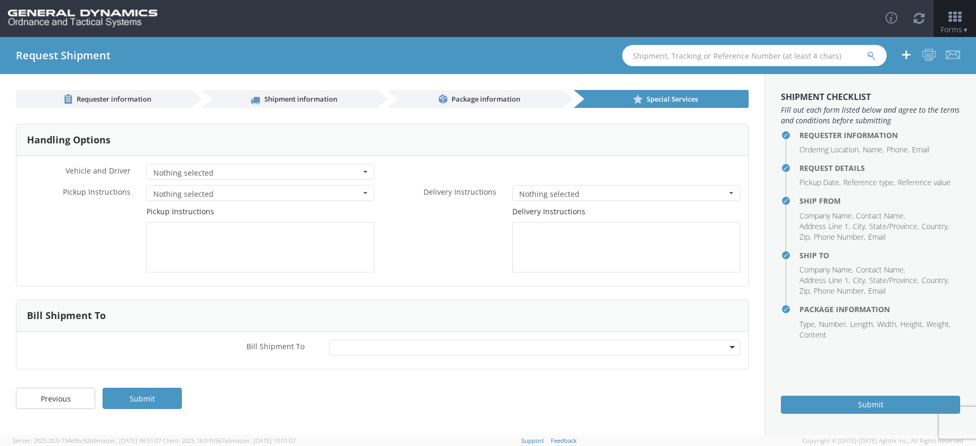
scroll to position [0, 0]
click at [147, 396] on link "Submit" at bounding box center [142, 397] width 79 height 21
